Goal: Task Accomplishment & Management: Manage account settings

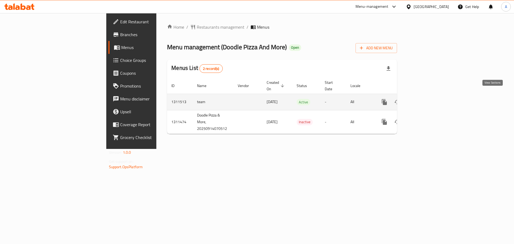
click at [427, 99] on icon "enhanced table" at bounding box center [423, 102] width 6 height 6
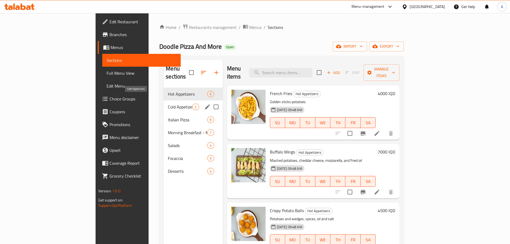
click at [168, 104] on span "Cold Appetizers" at bounding box center [180, 107] width 24 height 6
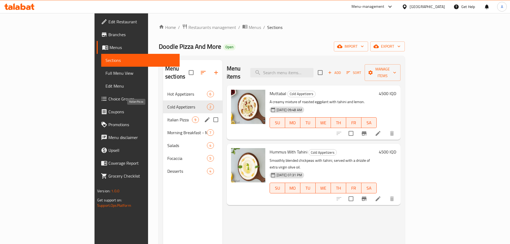
click at [167, 117] on span "Italian Pizza" at bounding box center [179, 120] width 25 height 6
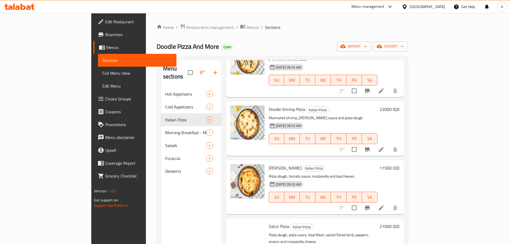
scroll to position [295, 0]
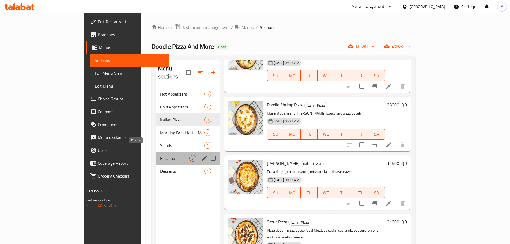
click at [160, 155] on span "Focaccia" at bounding box center [174, 158] width 29 height 6
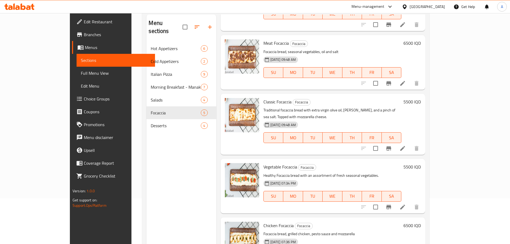
scroll to position [75, 0]
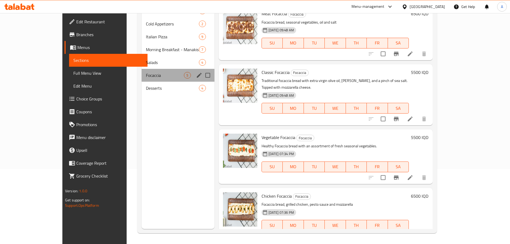
click at [142, 69] on div "Focaccia 5" at bounding box center [178, 75] width 73 height 13
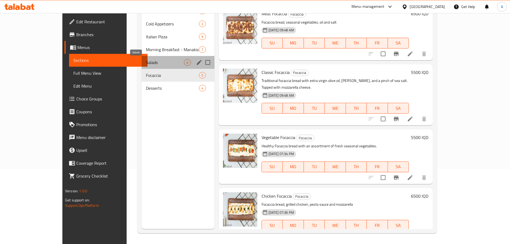
click at [146, 59] on span "Salads" at bounding box center [165, 62] width 38 height 6
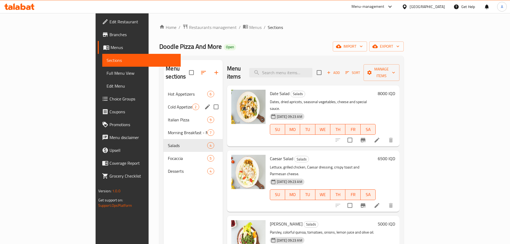
click at [164, 100] on div "Cold Appetizers 2" at bounding box center [193, 106] width 59 height 13
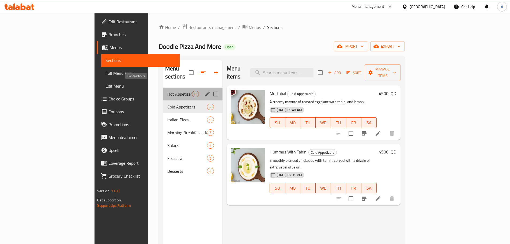
click at [167, 91] on span "Hot Appetizers" at bounding box center [179, 94] width 25 height 6
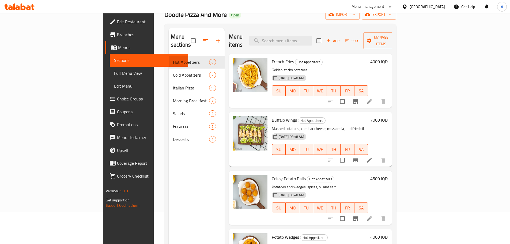
scroll to position [21, 0]
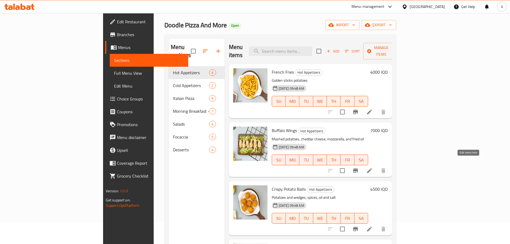
click at [372, 168] on icon at bounding box center [369, 170] width 5 height 5
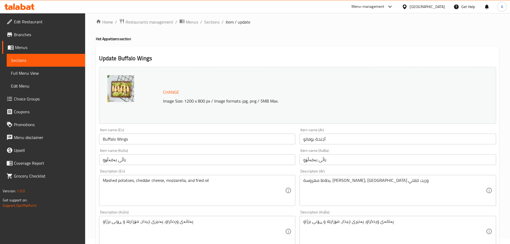
scroll to position [80, 0]
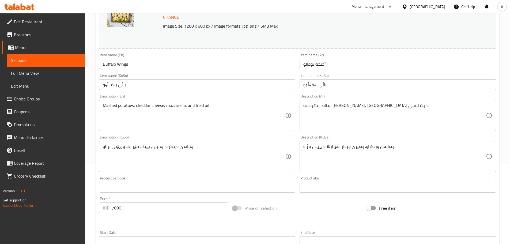
click at [369, 129] on div "بطاطا مهروسة, جبنة شيدر, موزاريلا وزيت للقلي Description (Ar)" at bounding box center [398, 115] width 197 height 31
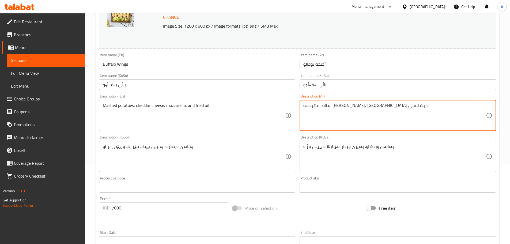
paste textarea "جنحة دجاج مقلية على الطريقة الكلاسيكية، مغطاة بصلصة البوفالو الحارة"
type textarea "أجنحة دجاج مقلية على الطريقة الكلاسيكية، مغطاة بصلصة البوفالو الحارة"
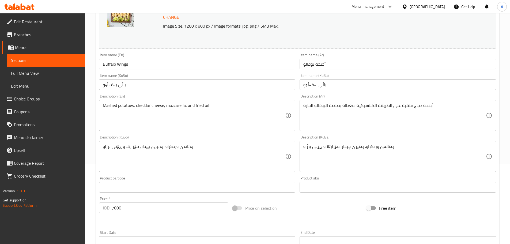
click at [137, 120] on textarea "Mashed potatoes, cheddar cheese, mozzarella, and fried oil" at bounding box center [194, 115] width 183 height 25
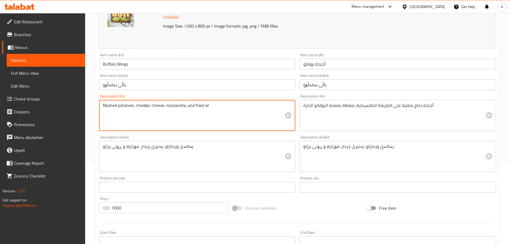
paste textarea "Classic fried chicken wings, coated in spicy Buffalo sauce."
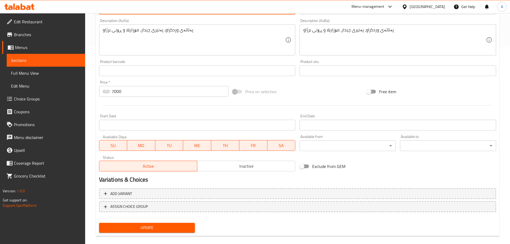
scroll to position [204, 0]
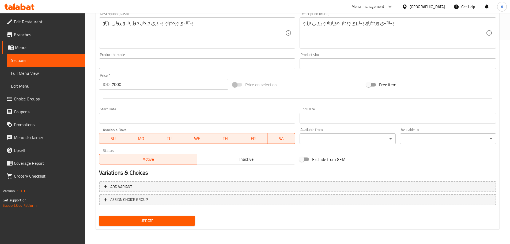
type textarea "Classic fried chicken wings, coated in spicy Buffalo sauce."
click at [153, 225] on button "Update" at bounding box center [147, 221] width 96 height 10
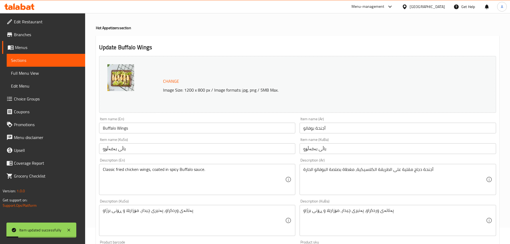
scroll to position [0, 0]
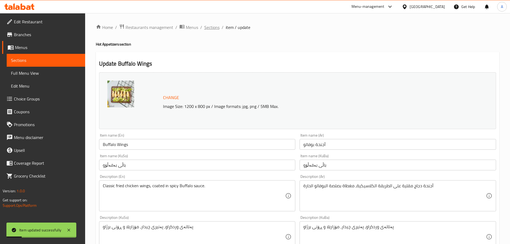
click at [214, 29] on span "Sections" at bounding box center [211, 27] width 15 height 6
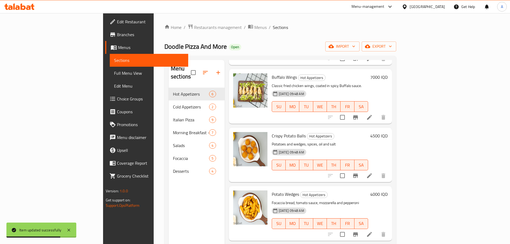
scroll to position [80, 0]
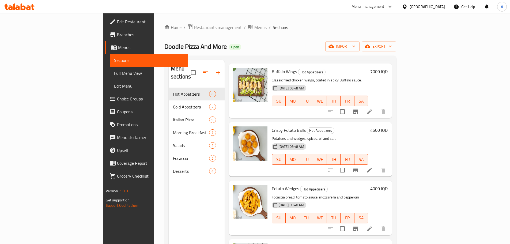
click at [377, 167] on li at bounding box center [369, 170] width 15 height 10
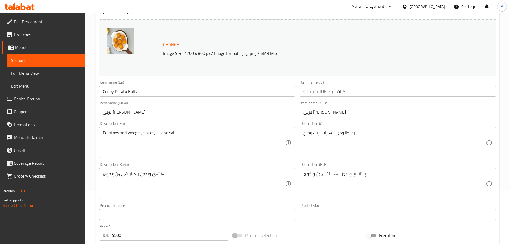
scroll to position [54, 0]
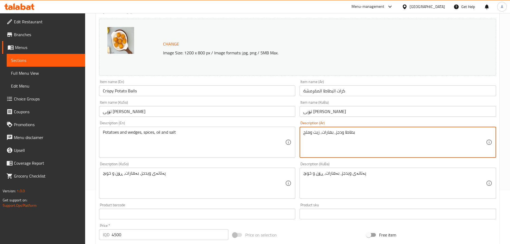
paste textarea "كرات من البطاطا المهروسة والمتبلة بجبنه الشيدير والموزريلا ، [GEOGRAPHIC_DATA] …"
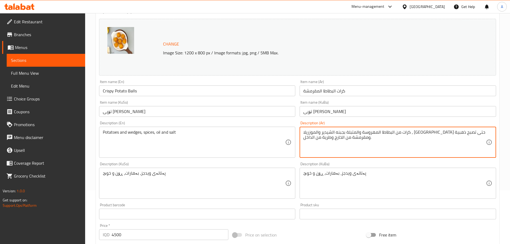
type textarea "كرات من البطاطا المهروسة والمتبلة بجبنه الشيدير والموزريلا ، [GEOGRAPHIC_DATA] …"
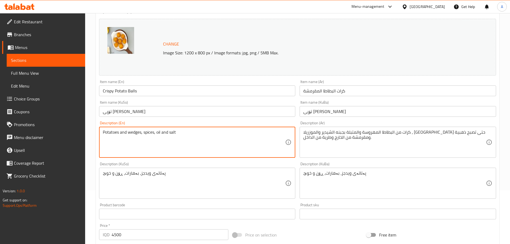
paste textarea "Seasoned mashed potato balls with mix cheese, fried until golden and crispy on …"
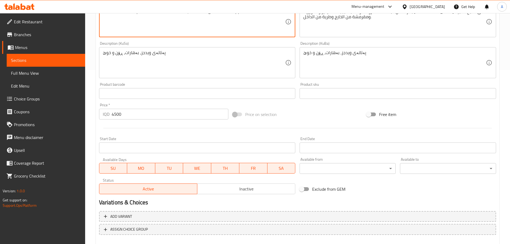
scroll to position [204, 0]
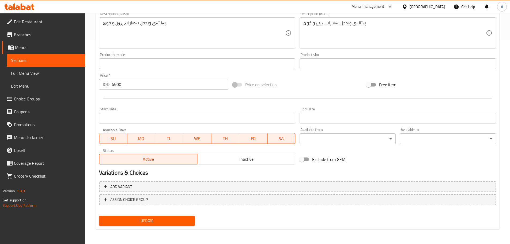
type textarea "Seasoned mashed potato balls with mix cheese, fried until golden and crispy on …"
click at [170, 221] on span "Update" at bounding box center [147, 221] width 88 height 7
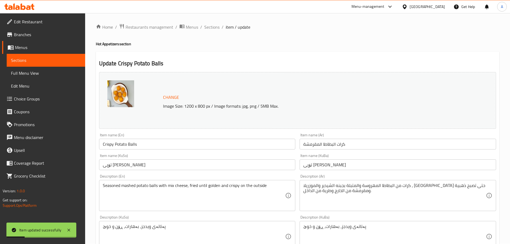
scroll to position [0, 0]
click at [215, 26] on span "Sections" at bounding box center [211, 27] width 15 height 6
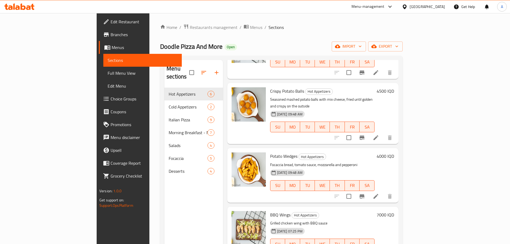
scroll to position [121, 0]
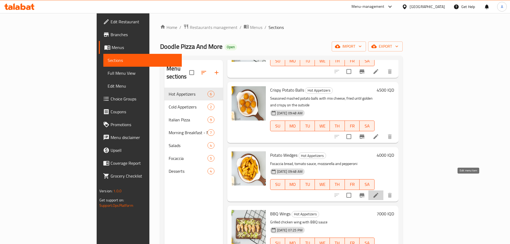
click at [379, 192] on icon at bounding box center [376, 195] width 6 height 6
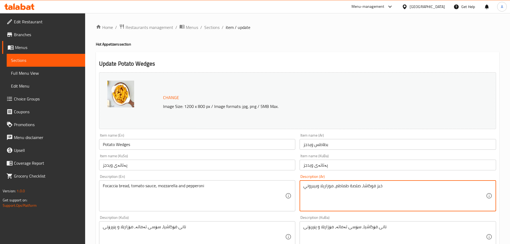
click at [322, 196] on textarea "خبز فوكاشا, صلصة طماطم, موزاريلا وبيبروني" at bounding box center [395, 195] width 183 height 25
paste textarea "مكعبات من البطاطا مقليه تُتبل بمزيج من التوابل الحارة لتعطي دفعة من النكهة."
type textarea "مكعبات من البطاطا مقليه تُتبل بمزيج من التوابل الحارة لتعطي دفعة من النكهة."
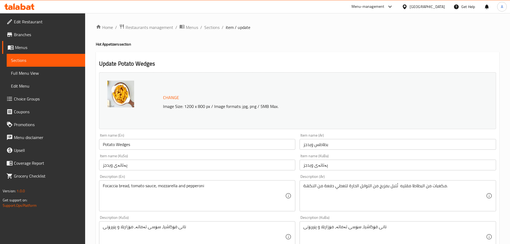
click at [157, 203] on textarea "Focaccia bread, tomato sauce, mozzarella and pepperoni" at bounding box center [194, 195] width 183 height 25
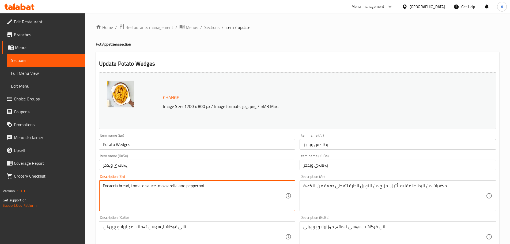
paste textarea "Crispy cubes tossed in a fiery spice blend"
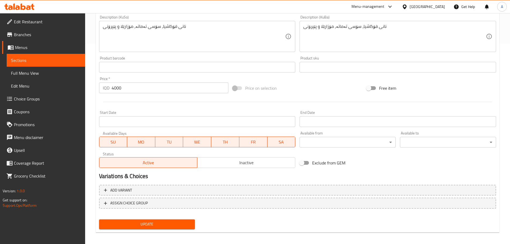
scroll to position [204, 0]
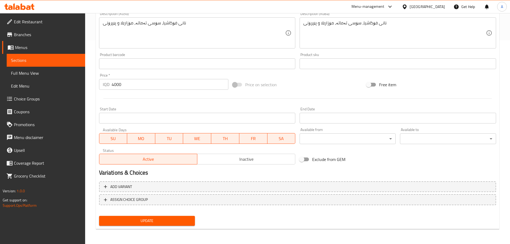
type textarea "Crispy cubes tossed in a fiery spice blend"
click at [161, 228] on div "Update Potato Wedges Change Image Size: 1200 x 800 px / Image formats: jpg, png…" at bounding box center [298, 38] width 404 height 381
click at [161, 219] on span "Update" at bounding box center [147, 221] width 88 height 7
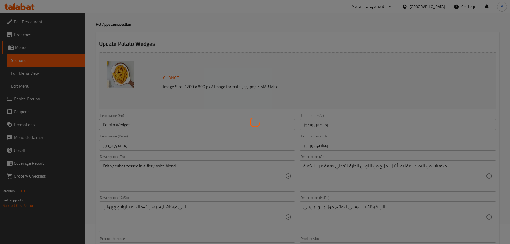
scroll to position [0, 0]
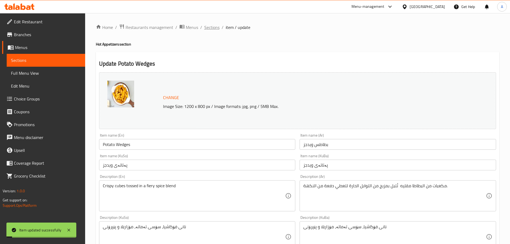
click at [212, 28] on span "Sections" at bounding box center [211, 27] width 15 height 6
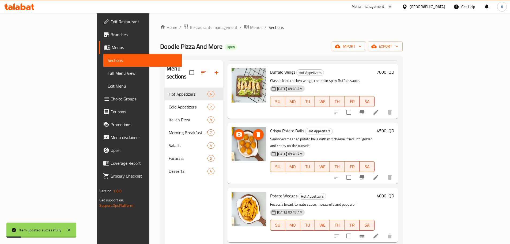
scroll to position [80, 0]
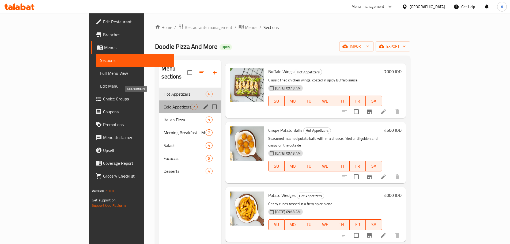
click at [164, 104] on span "Cold Appetizers" at bounding box center [177, 107] width 27 height 6
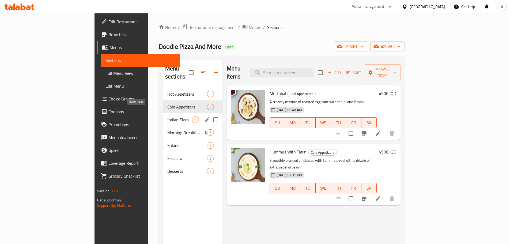
click at [167, 117] on span "Italian Pizza" at bounding box center [179, 120] width 25 height 6
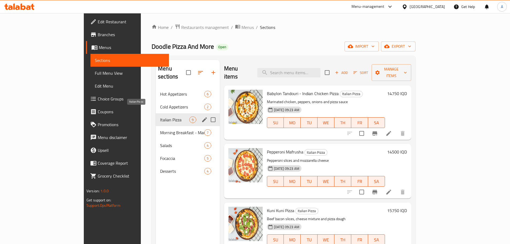
click at [160, 129] on span "Morning Breakfast - Manakish" at bounding box center [182, 132] width 44 height 6
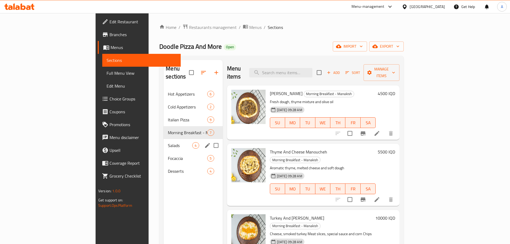
click at [164, 130] on div "Morning Breakfast - Manakish 7" at bounding box center [193, 132] width 59 height 13
click at [164, 139] on div "Salads 4" at bounding box center [193, 145] width 59 height 13
